Goal: Information Seeking & Learning: Learn about a topic

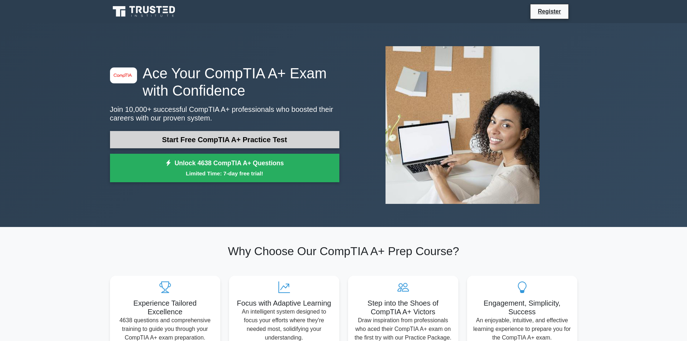
click at [282, 140] on link "Start Free CompTIA A+ Practice Test" at bounding box center [224, 139] width 229 height 17
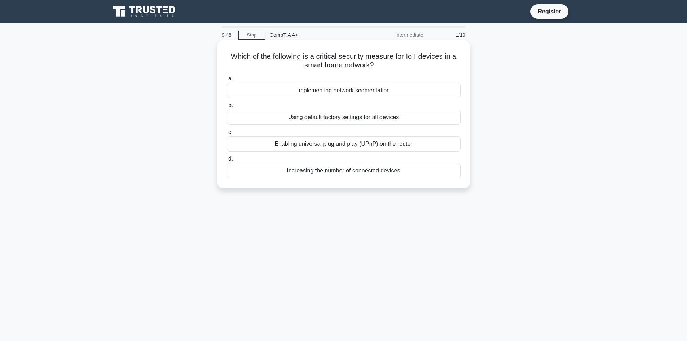
click at [318, 117] on div "Using default factory settings for all devices" at bounding box center [344, 117] width 234 height 15
click at [227, 108] on input "b. Using default factory settings for all devices" at bounding box center [227, 105] width 0 height 5
click at [365, 58] on h5 "What is the primary function of the braided wire mesh in a coaxial cable? .spin…" at bounding box center [343, 61] width 235 height 18
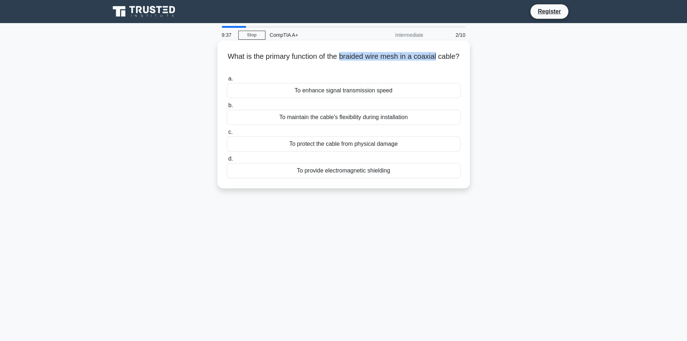
drag, startPoint x: 365, startPoint y: 58, endPoint x: 448, endPoint y: 61, distance: 83.4
click at [448, 61] on h5 "What is the primary function of the braided wire mesh in a coaxial cable? .spin…" at bounding box center [343, 61] width 235 height 18
click at [352, 80] on label "a. To enhance signal transmission speed" at bounding box center [344, 86] width 234 height 24
click at [227, 80] on input "a. To enhance signal transmission speed" at bounding box center [227, 78] width 0 height 5
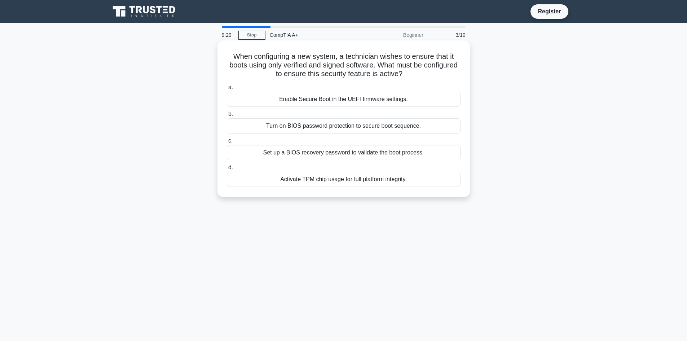
click at [279, 71] on h5 "When configuring a new system, a technician wishes to ensure that it boots usin…" at bounding box center [343, 65] width 235 height 27
click at [403, 182] on div "Activate TPM chip usage for full platform integrity." at bounding box center [344, 179] width 234 height 15
click at [227, 170] on input "d. Activate TPM chip usage for full platform integrity." at bounding box center [227, 167] width 0 height 5
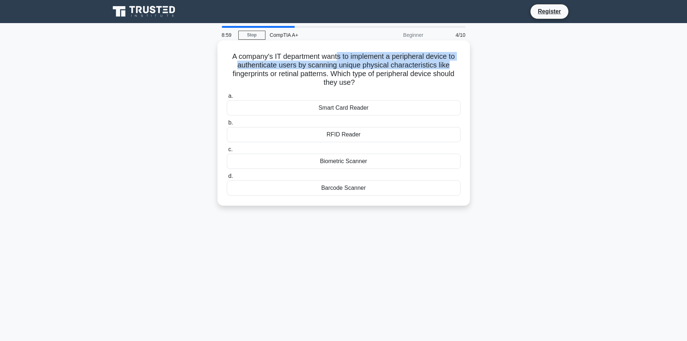
drag, startPoint x: 335, startPoint y: 57, endPoint x: 456, endPoint y: 61, distance: 120.6
click at [456, 61] on h5 "A company's IT department wants to implement a peripheral device to authenticat…" at bounding box center [343, 69] width 235 height 35
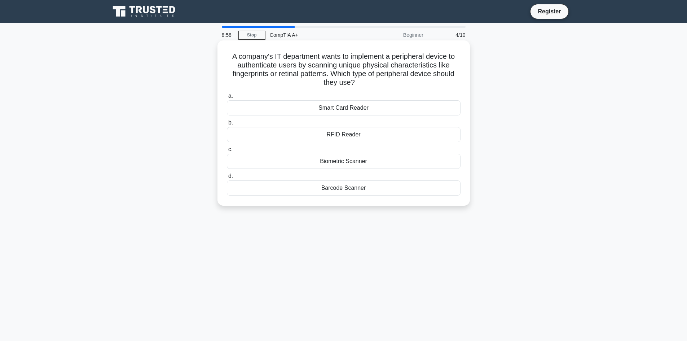
click at [291, 71] on h5 "A company's IT department wants to implement a peripheral device to authenticat…" at bounding box center [343, 69] width 235 height 35
drag, startPoint x: 314, startPoint y: 63, endPoint x: 439, endPoint y: 66, distance: 125.2
click at [439, 66] on h5 "A company's IT department wants to implement a peripheral device to authenticat…" at bounding box center [343, 69] width 235 height 35
click at [429, 74] on h5 "A company's IT department wants to implement a peripheral device to authenticat…" at bounding box center [343, 69] width 235 height 35
click at [365, 165] on div "Biometric Scanner" at bounding box center [344, 161] width 234 height 15
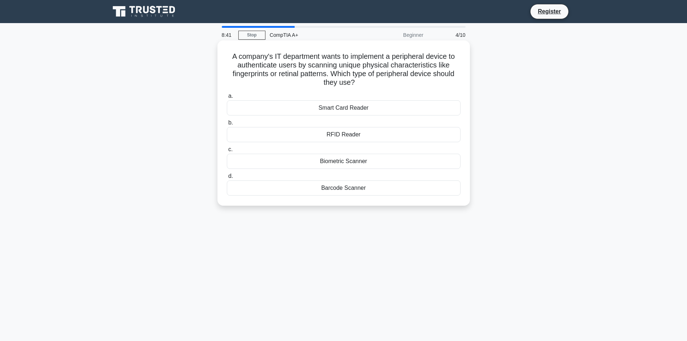
click at [227, 152] on input "c. Biometric Scanner" at bounding box center [227, 149] width 0 height 5
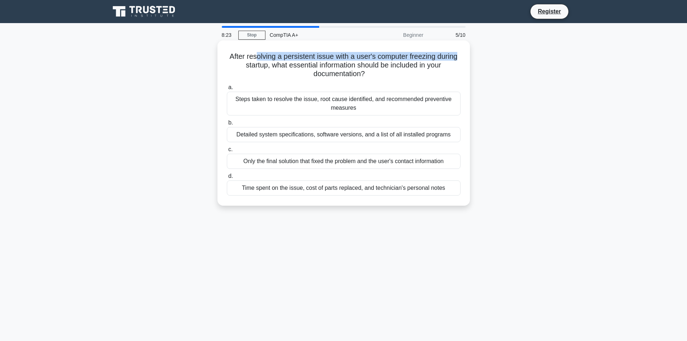
drag, startPoint x: 276, startPoint y: 58, endPoint x: 455, endPoint y: 56, distance: 179.3
click at [460, 56] on h5 "After resolving a persistent issue with a user's computer freezing during start…" at bounding box center [343, 65] width 235 height 27
drag, startPoint x: 271, startPoint y: 65, endPoint x: 441, endPoint y: 72, distance: 170.0
click at [441, 72] on h5 "After resolving a persistent issue with a user's computer freezing during start…" at bounding box center [343, 65] width 235 height 27
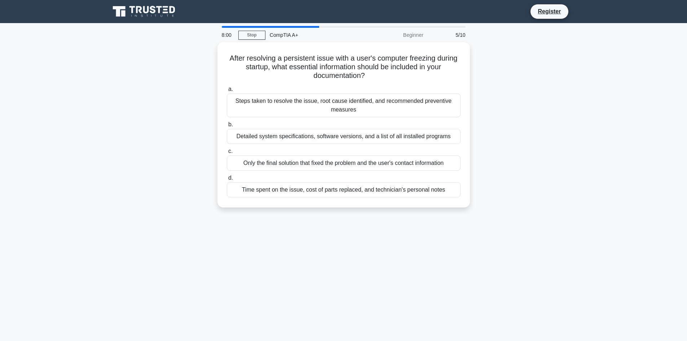
click at [538, 145] on div "After resolving a persistent issue with a user's computer freezing during start…" at bounding box center [344, 129] width 476 height 174
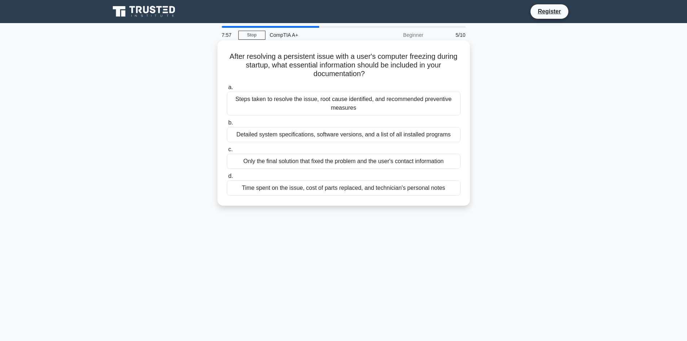
click at [410, 102] on div "Steps taken to resolve the issue, root cause identified, and recommended preven…" at bounding box center [344, 104] width 234 height 24
click at [227, 90] on input "a. Steps taken to resolve the issue, root cause identified, and recommended pre…" at bounding box center [227, 87] width 0 height 5
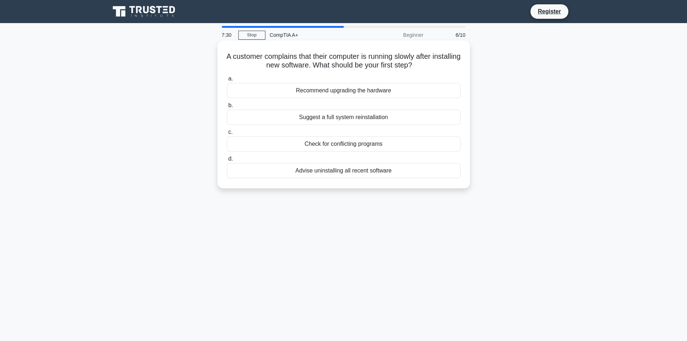
click at [356, 145] on div "Check for conflicting programs" at bounding box center [344, 143] width 234 height 15
click at [227, 135] on input "c. Check for conflicting programs" at bounding box center [227, 132] width 0 height 5
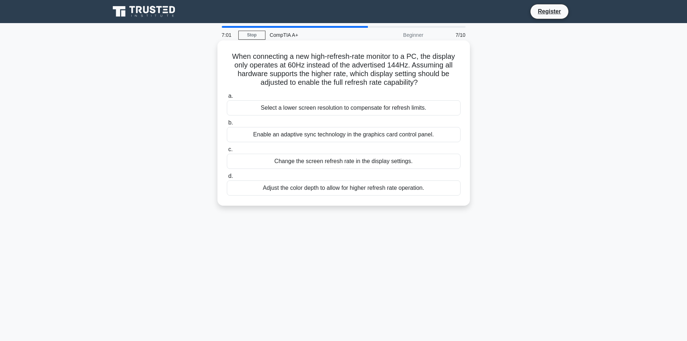
click at [351, 161] on div "Change the screen refresh rate in the display settings." at bounding box center [344, 161] width 234 height 15
click at [227, 152] on input "c. Change the screen refresh rate in the display settings." at bounding box center [227, 149] width 0 height 5
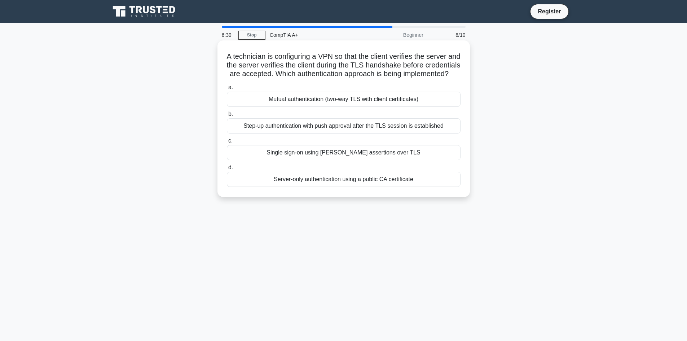
click at [386, 69] on h5 "A technician is configuring a VPN so that the client verifies the server and th…" at bounding box center [343, 65] width 235 height 27
drag, startPoint x: 386, startPoint y: 69, endPoint x: 406, endPoint y: 67, distance: 20.2
click at [406, 67] on h5 "A technician is configuring a VPN so that the client verifies the server and th…" at bounding box center [343, 65] width 235 height 27
copy h5 "TLS handshake"
click at [338, 107] on div "Mutual authentication (two-way TLS with client certificates)" at bounding box center [344, 99] width 234 height 15
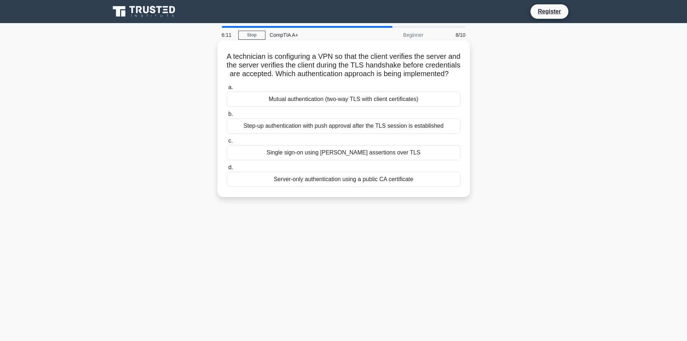
click at [227, 90] on input "a. Mutual authentication (two-way TLS with client certificates)" at bounding box center [227, 87] width 0 height 5
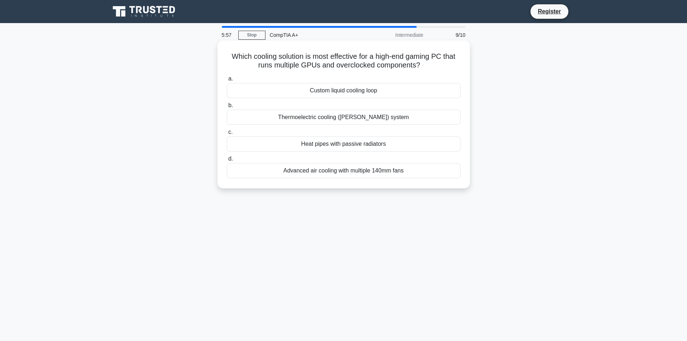
click at [344, 91] on div "Custom liquid cooling loop" at bounding box center [344, 90] width 234 height 15
click at [227, 81] on input "a. Custom liquid cooling loop" at bounding box center [227, 78] width 0 height 5
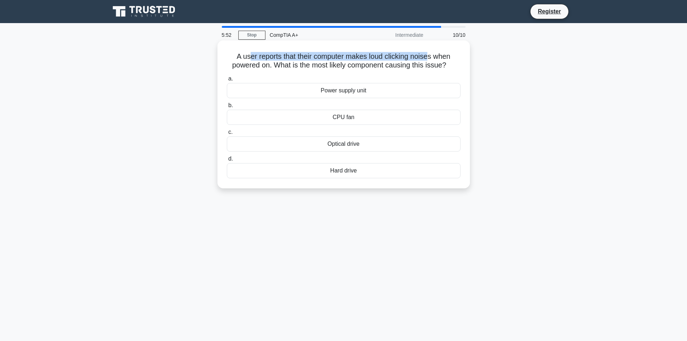
drag, startPoint x: 247, startPoint y: 58, endPoint x: 421, endPoint y: 62, distance: 173.9
click at [433, 57] on h5 "A user reports that their computer makes loud clicking noises when powered on. …" at bounding box center [343, 61] width 235 height 18
drag, startPoint x: 275, startPoint y: 67, endPoint x: 413, endPoint y: 66, distance: 138.5
click at [413, 66] on h5 "A user reports that their computer makes loud clicking noises when powered on. …" at bounding box center [343, 61] width 235 height 18
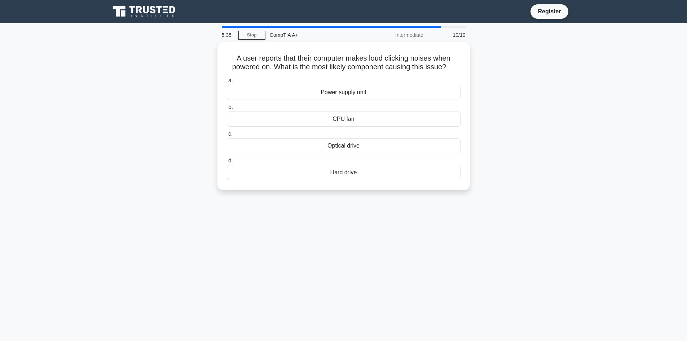
drag, startPoint x: 373, startPoint y: 116, endPoint x: 536, endPoint y: 104, distance: 163.5
click at [536, 104] on div "A user reports that their computer makes loud clicking noises when powered on. …" at bounding box center [344, 120] width 476 height 157
click at [505, 110] on div "A user reports that their computer makes loud clicking noises when powered on. …" at bounding box center [344, 120] width 476 height 157
click at [400, 115] on div "CPU fan" at bounding box center [344, 117] width 234 height 15
click at [227, 108] on input "b. CPU fan" at bounding box center [227, 105] width 0 height 5
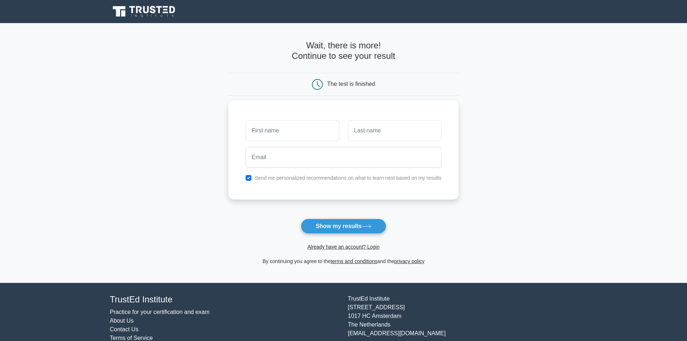
drag, startPoint x: 349, startPoint y: 223, endPoint x: 265, endPoint y: 143, distance: 116.1
click at [265, 143] on form "Wait, there is more! Continue to see your result The test is finished and the" at bounding box center [343, 152] width 230 height 225
click at [277, 132] on input "text" at bounding box center [292, 130] width 93 height 21
type input "[PERSON_NAME]"
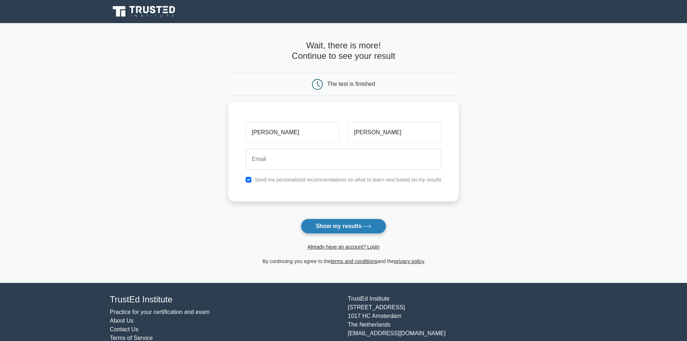
click at [348, 223] on button "Show my results" at bounding box center [343, 226] width 85 height 15
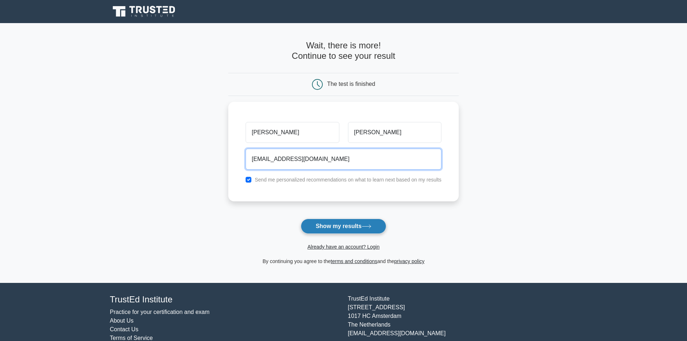
type input "[EMAIL_ADDRESS][DOMAIN_NAME]"
click at [317, 222] on button "Show my results" at bounding box center [343, 226] width 85 height 15
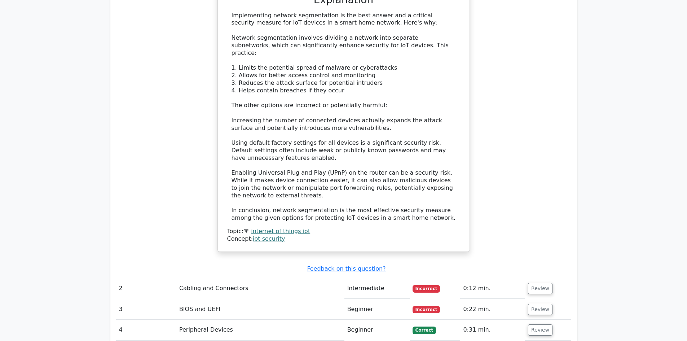
scroll to position [721, 0]
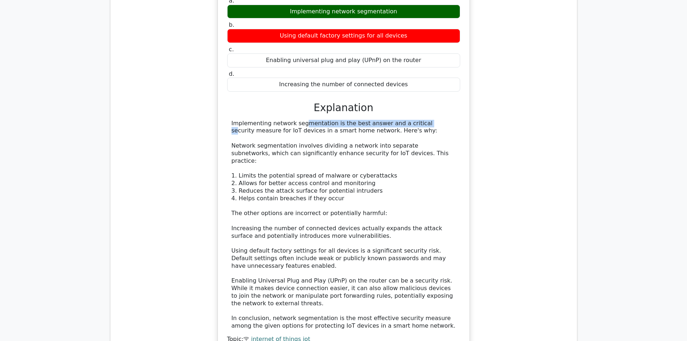
drag, startPoint x: 255, startPoint y: 98, endPoint x: 372, endPoint y: 137, distance: 123.6
click at [376, 120] on div "Implementing network segmentation is the best answer and a critical security me…" at bounding box center [344, 225] width 224 height 210
click at [372, 143] on div "Implementing network segmentation is the best answer and a critical security me…" at bounding box center [344, 225] width 224 height 210
drag, startPoint x: 302, startPoint y: 106, endPoint x: 327, endPoint y: 106, distance: 25.6
click at [327, 120] on div "Implementing network segmentation is the best answer and a critical security me…" at bounding box center [344, 225] width 224 height 210
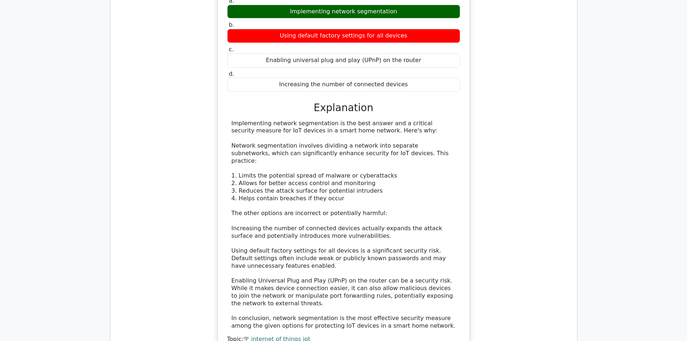
click at [310, 128] on div "Implementing network segmentation is the best answer and a critical security me…" at bounding box center [344, 225] width 224 height 210
drag, startPoint x: 247, startPoint y: 121, endPoint x: 439, endPoint y: 120, distance: 191.9
click at [439, 120] on div "Implementing network segmentation is the best answer and a critical security me…" at bounding box center [344, 225] width 224 height 210
drag, startPoint x: 230, startPoint y: 129, endPoint x: 398, endPoint y: 124, distance: 168.1
click at [398, 124] on div "Implementing network segmentation is the best answer and a critical security me…" at bounding box center [343, 225] width 233 height 210
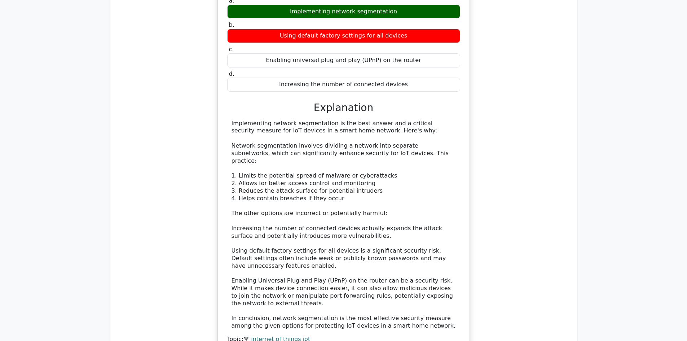
click at [282, 155] on div "Implementing network segmentation is the best answer and a critical security me…" at bounding box center [344, 225] width 224 height 210
drag, startPoint x: 240, startPoint y: 145, endPoint x: 373, endPoint y: 145, distance: 133.1
click at [378, 141] on div "Implementing network segmentation is the best answer and a critical security me…" at bounding box center [344, 225] width 224 height 210
click at [268, 149] on div "Implementing network segmentation is the best answer and a critical security me…" at bounding box center [344, 225] width 224 height 210
drag, startPoint x: 242, startPoint y: 151, endPoint x: 353, endPoint y: 149, distance: 111.8
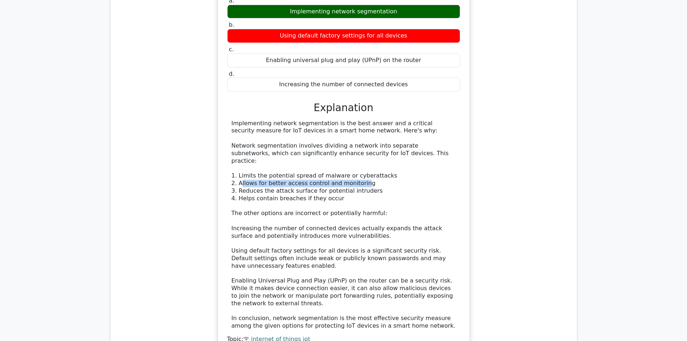
click at [353, 149] on div "Implementing network segmentation is the best answer and a critical security me…" at bounding box center [344, 225] width 224 height 210
drag, startPoint x: 248, startPoint y: 158, endPoint x: 264, endPoint y: 178, distance: 25.6
click at [364, 158] on div "Implementing network segmentation is the best answer and a critical security me…" at bounding box center [344, 225] width 224 height 210
drag, startPoint x: 252, startPoint y: 177, endPoint x: 243, endPoint y: 176, distance: 9.1
click at [251, 177] on div "Implementing network segmentation is the best answer and a critical security me…" at bounding box center [344, 225] width 224 height 210
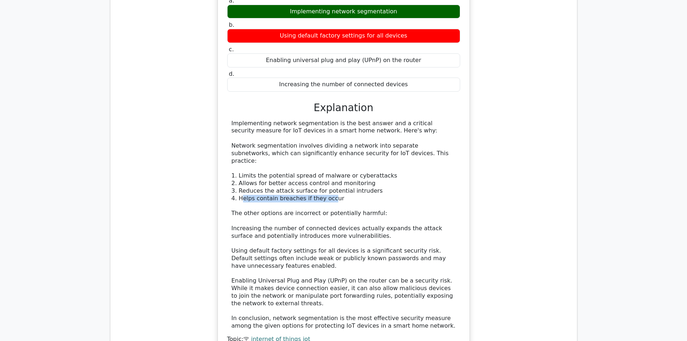
drag, startPoint x: 249, startPoint y: 164, endPoint x: 325, endPoint y: 163, distance: 76.1
click at [325, 163] on div "Implementing network segmentation is the best answer and a critical security me…" at bounding box center [344, 225] width 224 height 210
click at [309, 182] on div "Implementing network segmentation is the best answer and a critical security me…" at bounding box center [344, 225] width 224 height 210
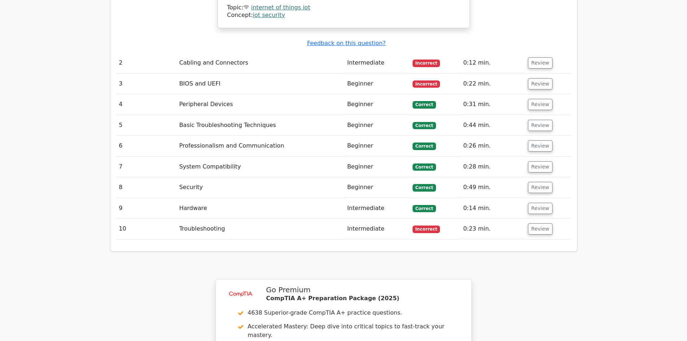
scroll to position [974, 0]
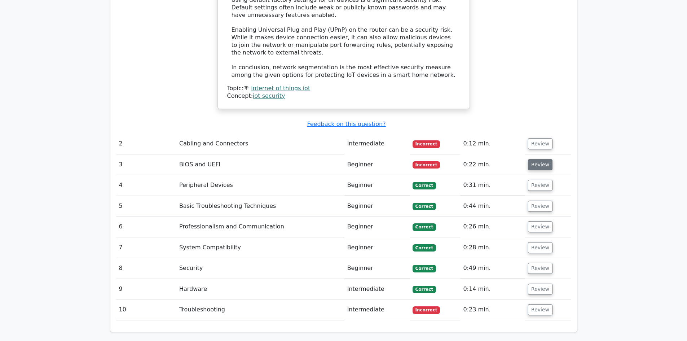
click at [531, 159] on button "Review" at bounding box center [540, 164] width 25 height 11
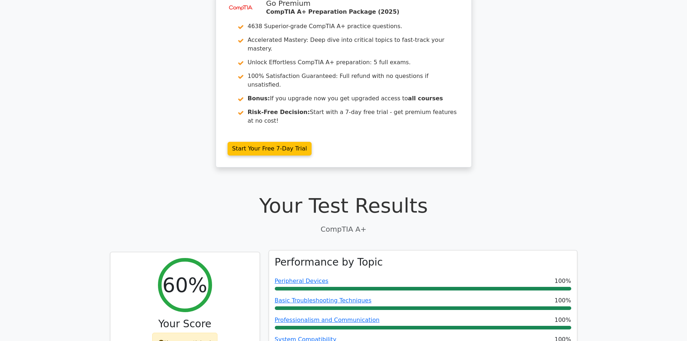
scroll to position [0, 0]
